Goal: Find specific page/section: Find specific page/section

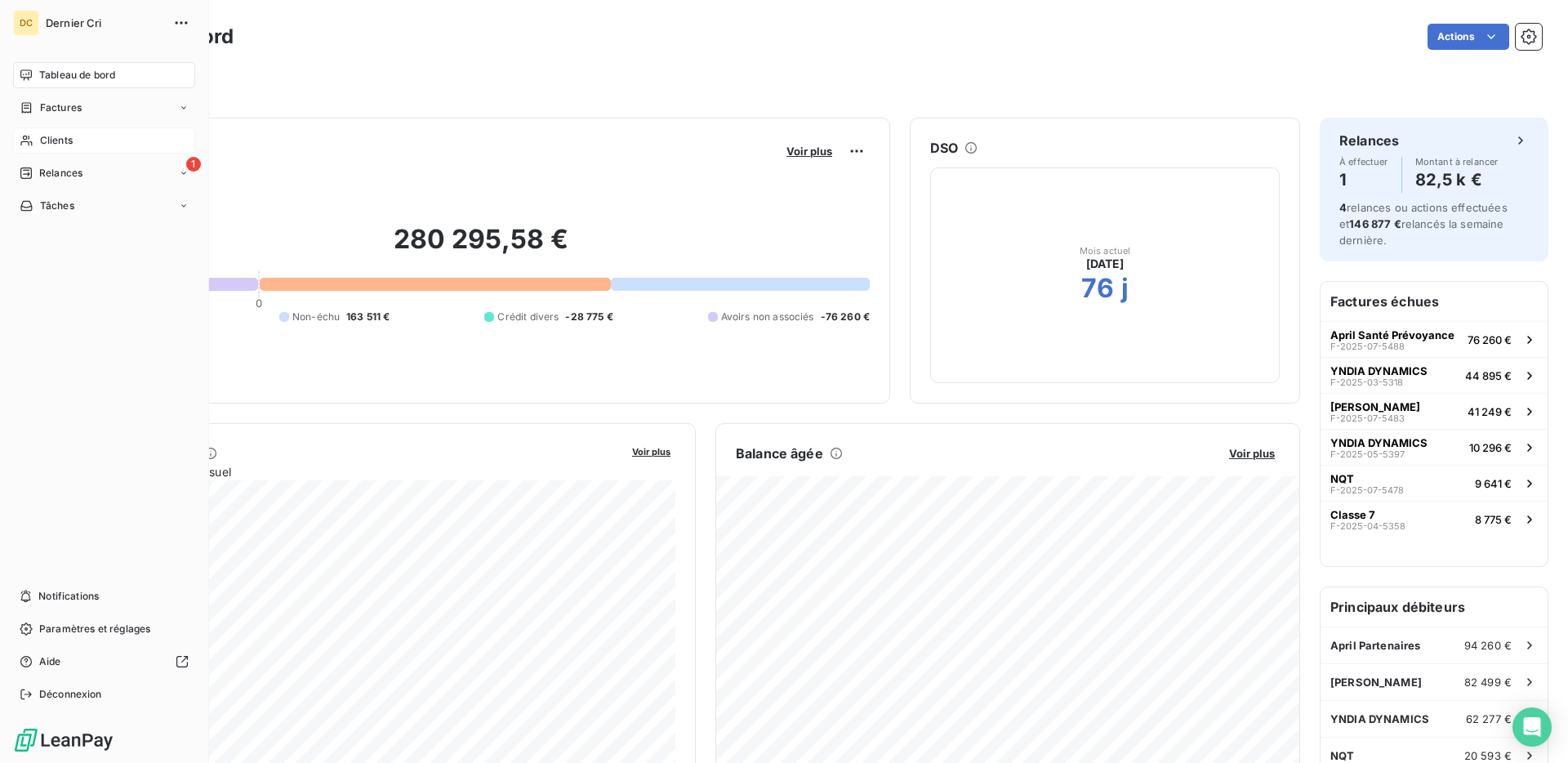
click at [82, 139] on div "Clients" at bounding box center [103, 141] width 183 height 26
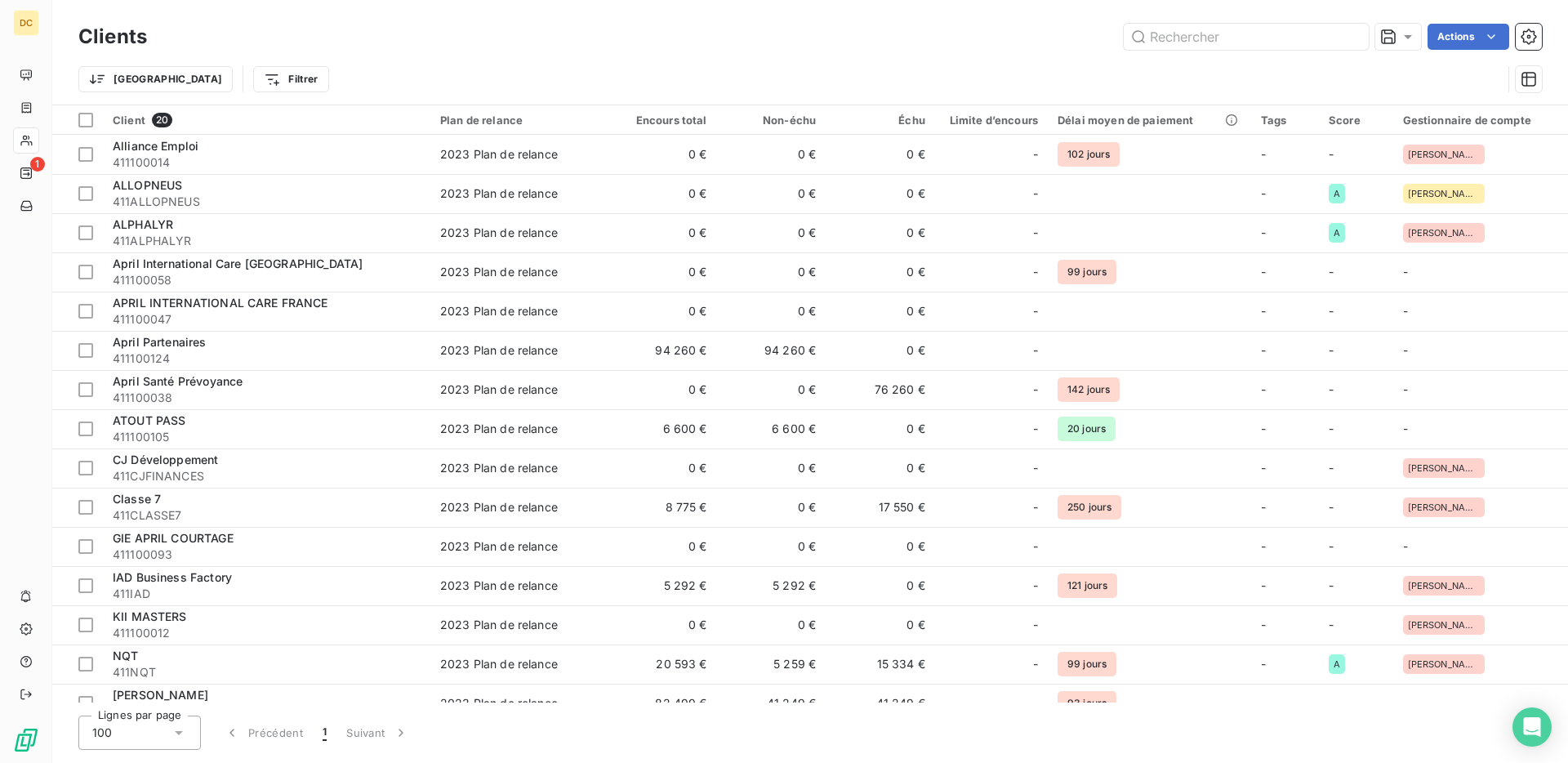
click at [401, 37] on div "Actions" at bounding box center [854, 36] width 1376 height 26
click at [1302, 40] on input "text" at bounding box center [1246, 36] width 245 height 26
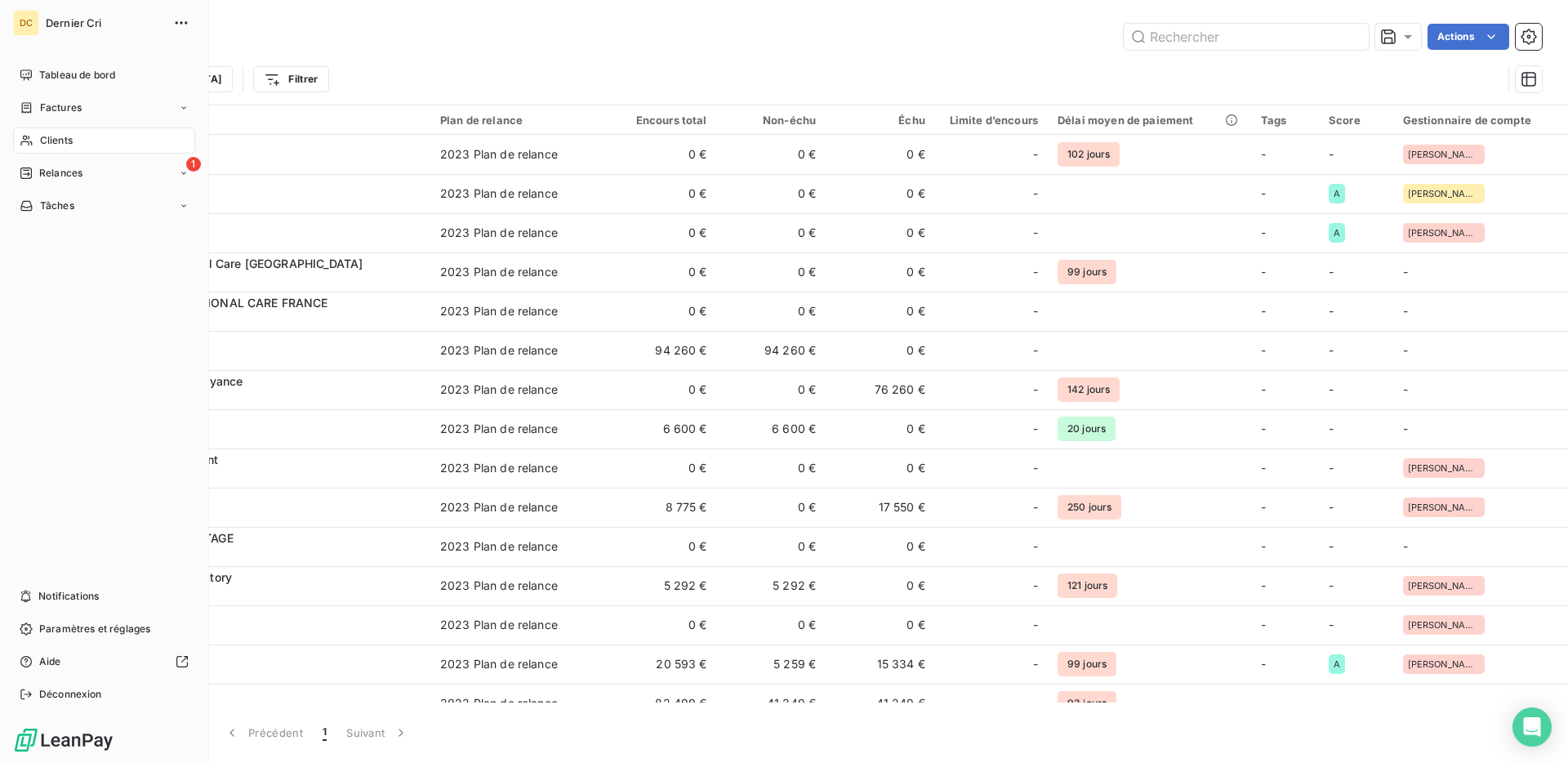
click at [87, 135] on div "Clients" at bounding box center [103, 141] width 183 height 26
click at [82, 144] on div "Clients" at bounding box center [103, 141] width 183 height 26
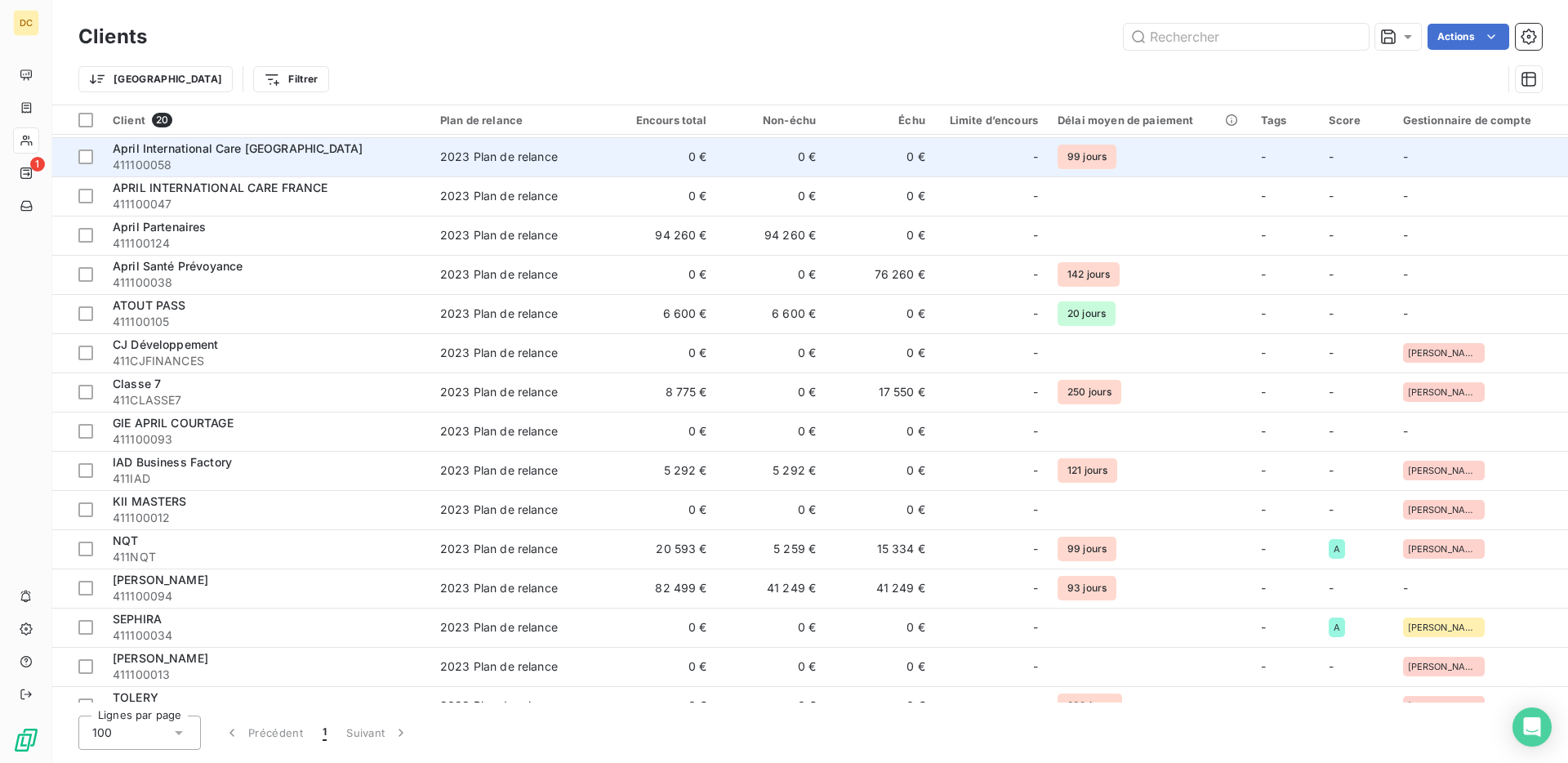
scroll to position [134, 0]
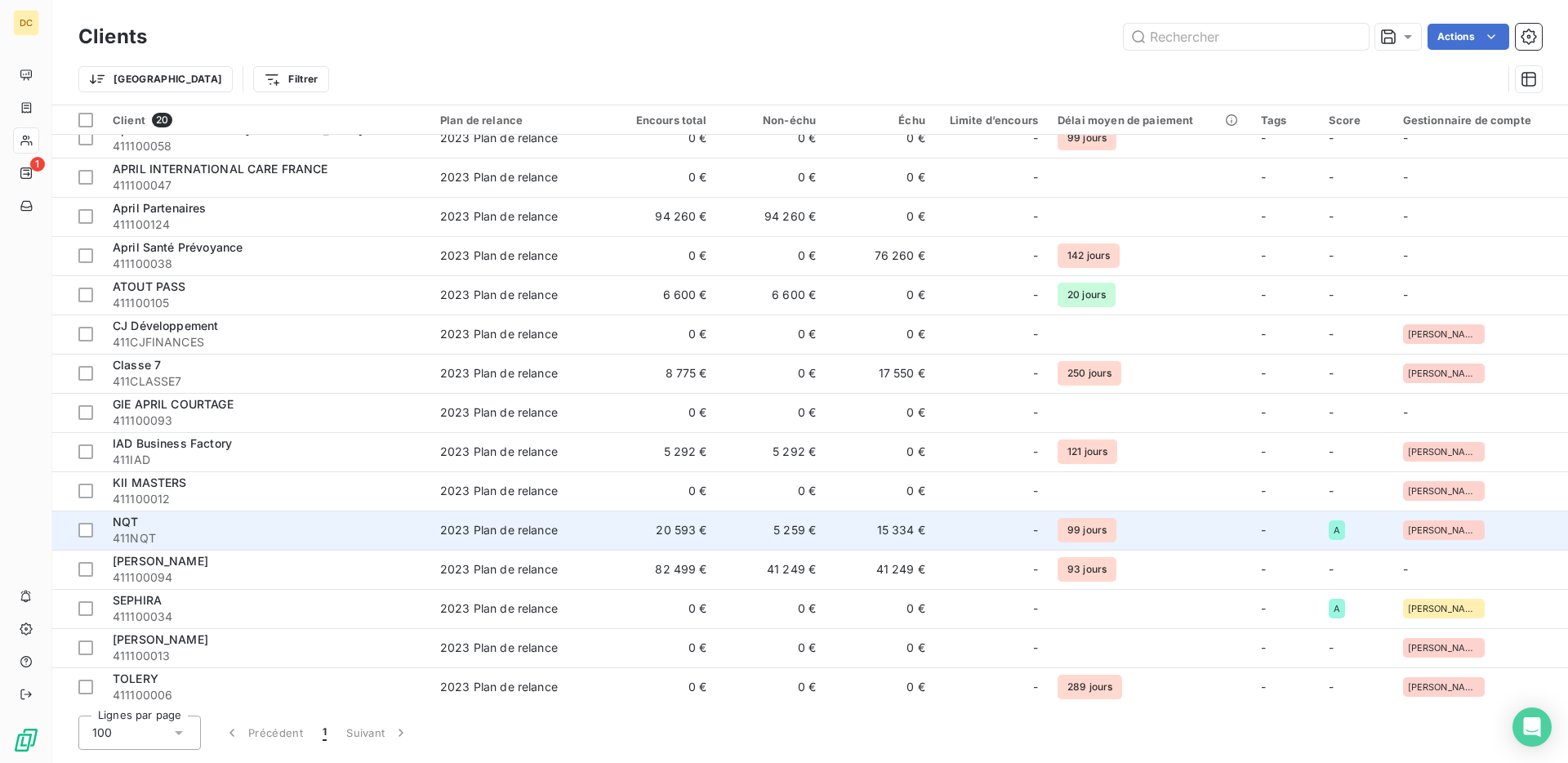
click at [258, 532] on span "411NQT" at bounding box center [266, 538] width 308 height 17
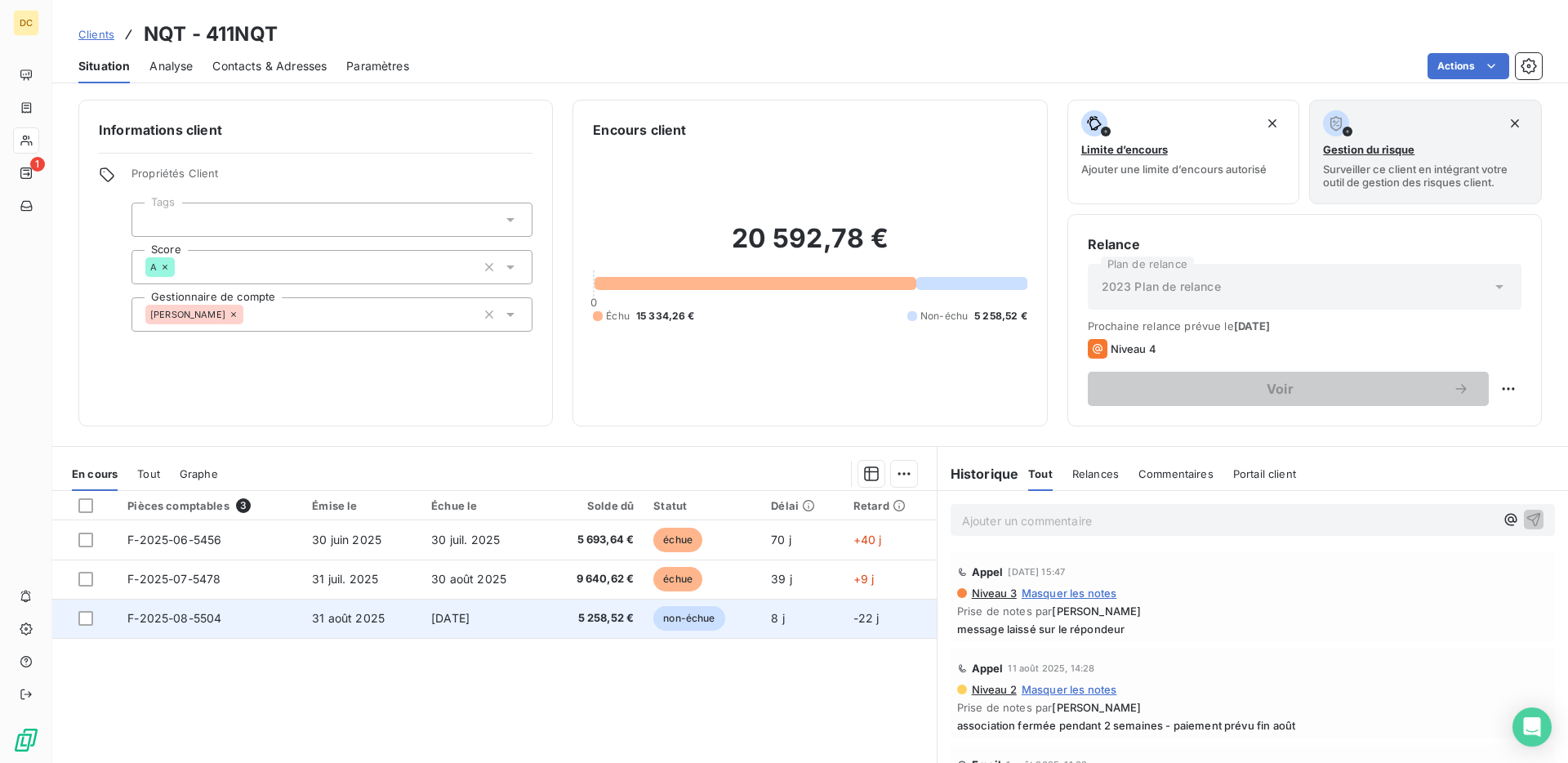
click at [329, 615] on span "31 août 2025" at bounding box center [349, 618] width 72 height 14
